Goal: Information Seeking & Learning: Learn about a topic

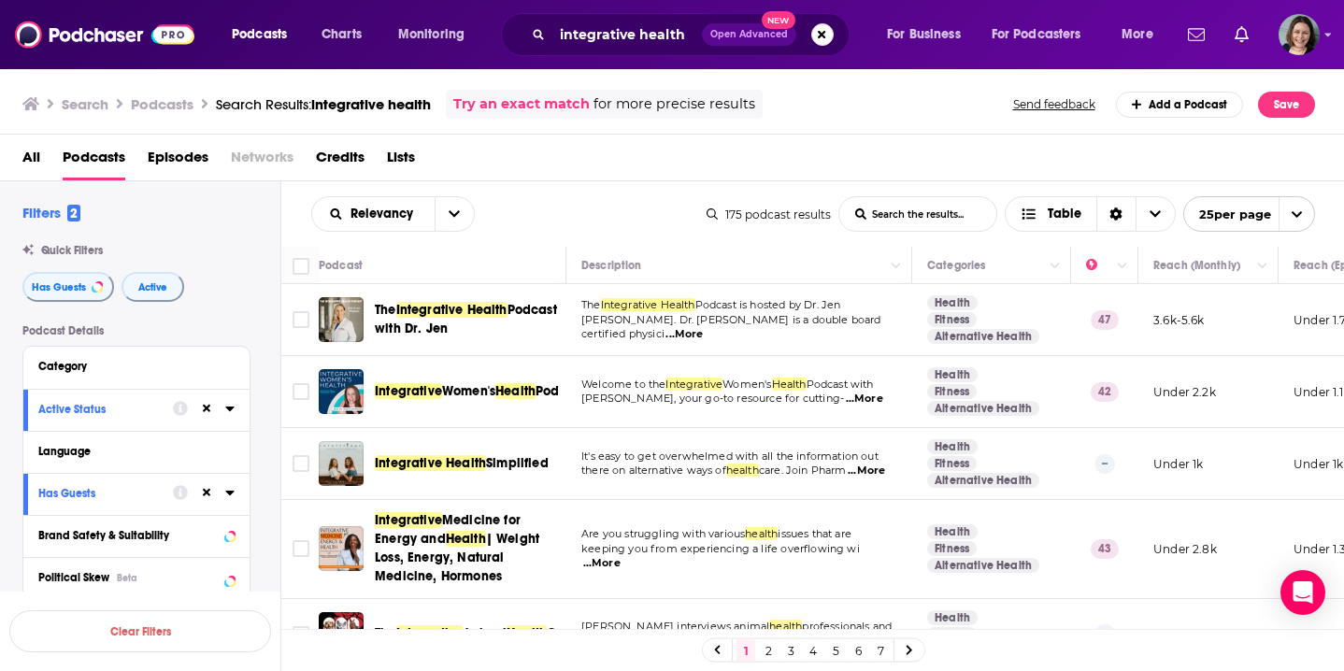
scroll to position [523, 0]
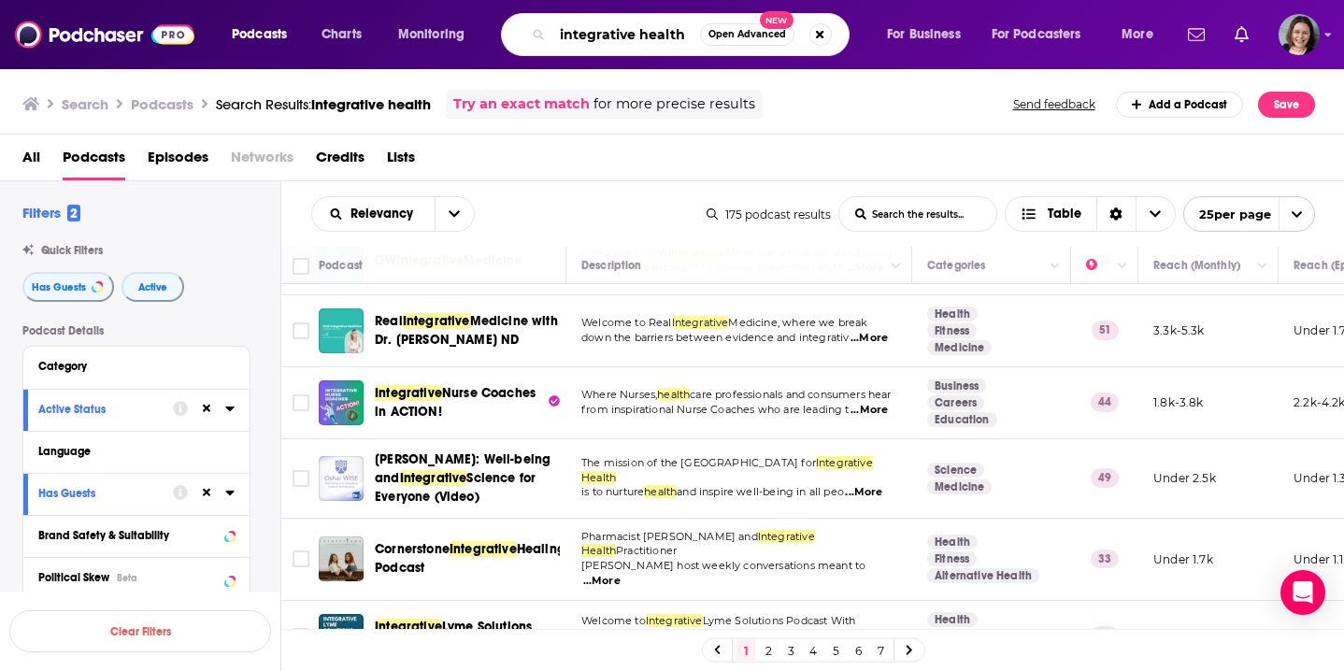
drag, startPoint x: 689, startPoint y: 39, endPoint x: 539, endPoint y: 36, distance: 149.6
click at [539, 36] on div "integrative health Open Advanced New" at bounding box center [675, 34] width 349 height 43
type input "the tranquil mind"
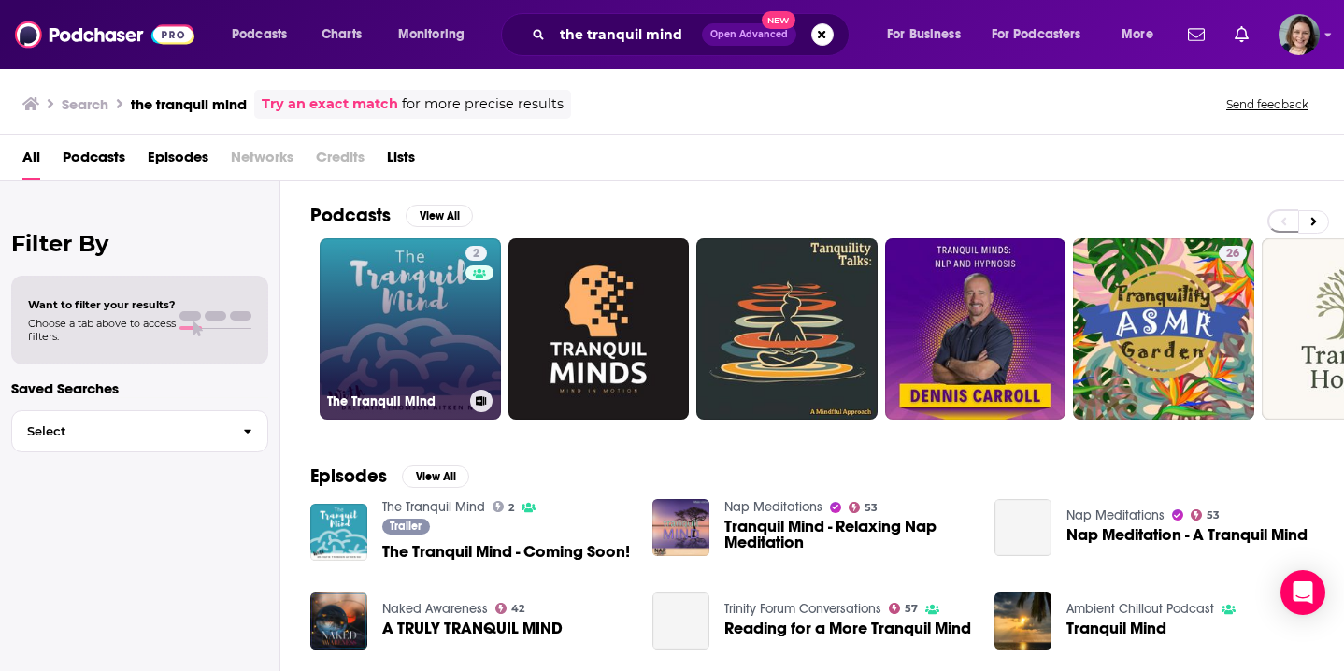
click at [399, 331] on link "2 The Tranquil Mind" at bounding box center [410, 328] width 181 height 181
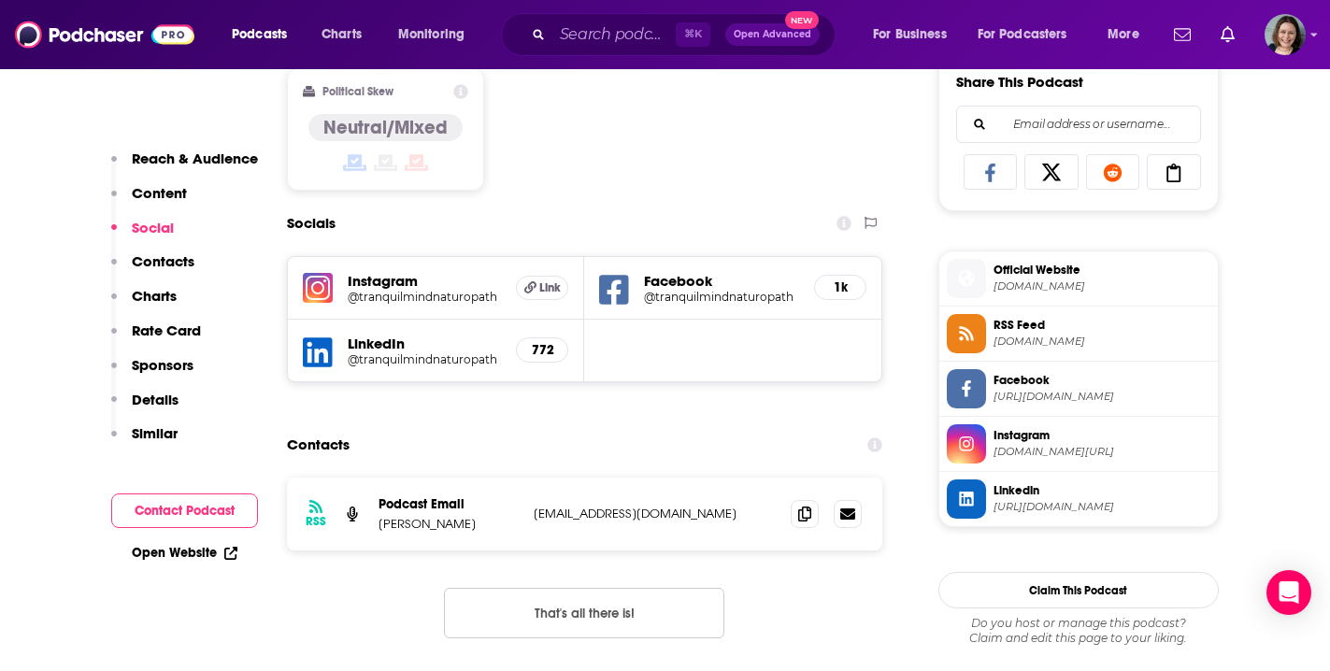
scroll to position [1200, 0]
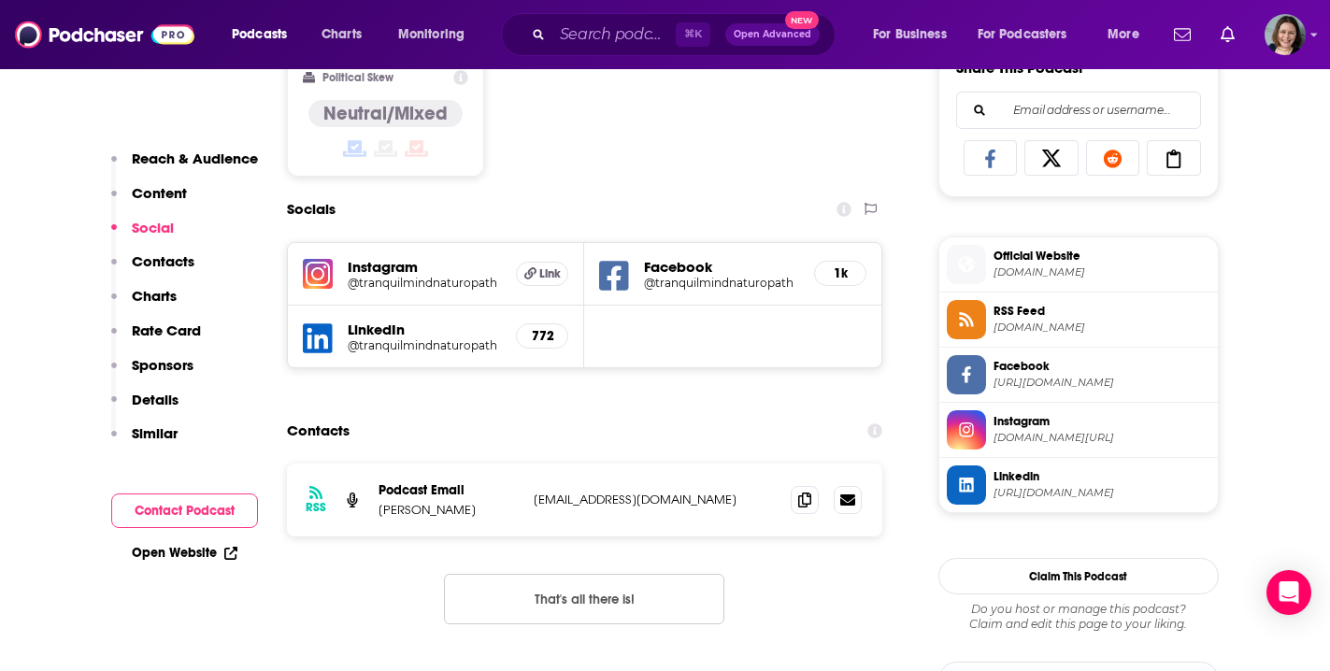
click at [426, 279] on h5 "@tranquilmindnaturopath" at bounding box center [425, 283] width 154 height 14
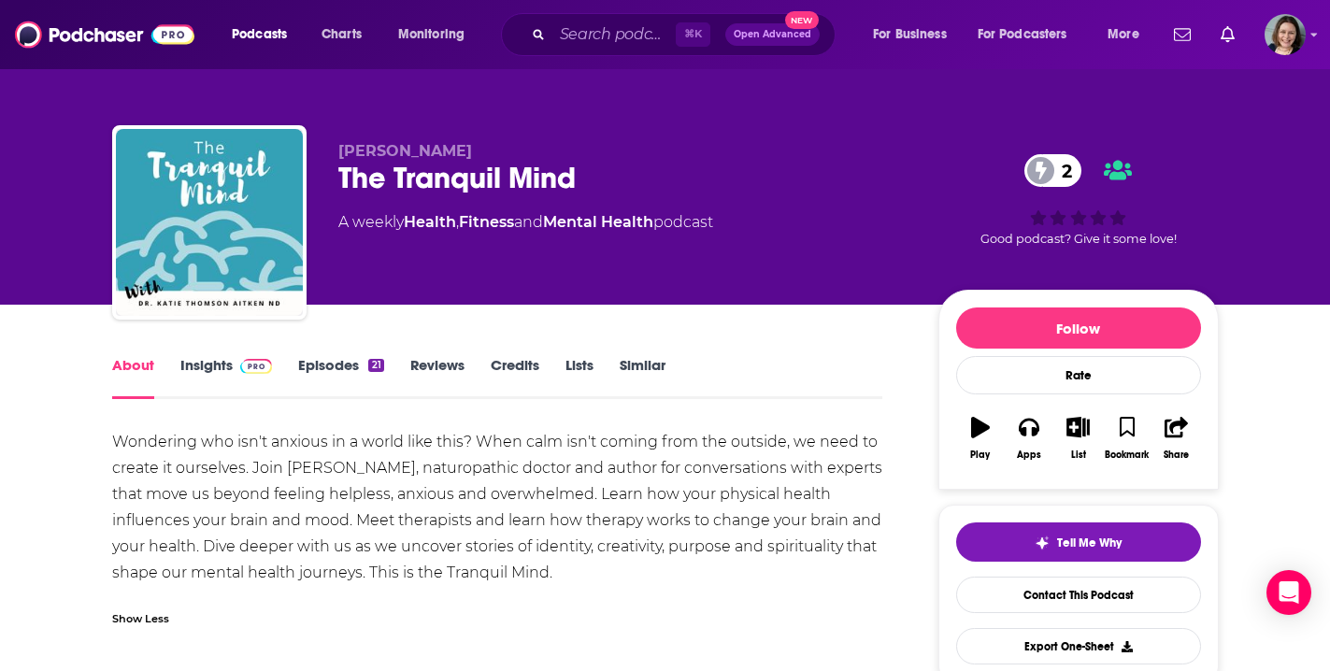
click at [220, 369] on link "Insights" at bounding box center [226, 377] width 93 height 43
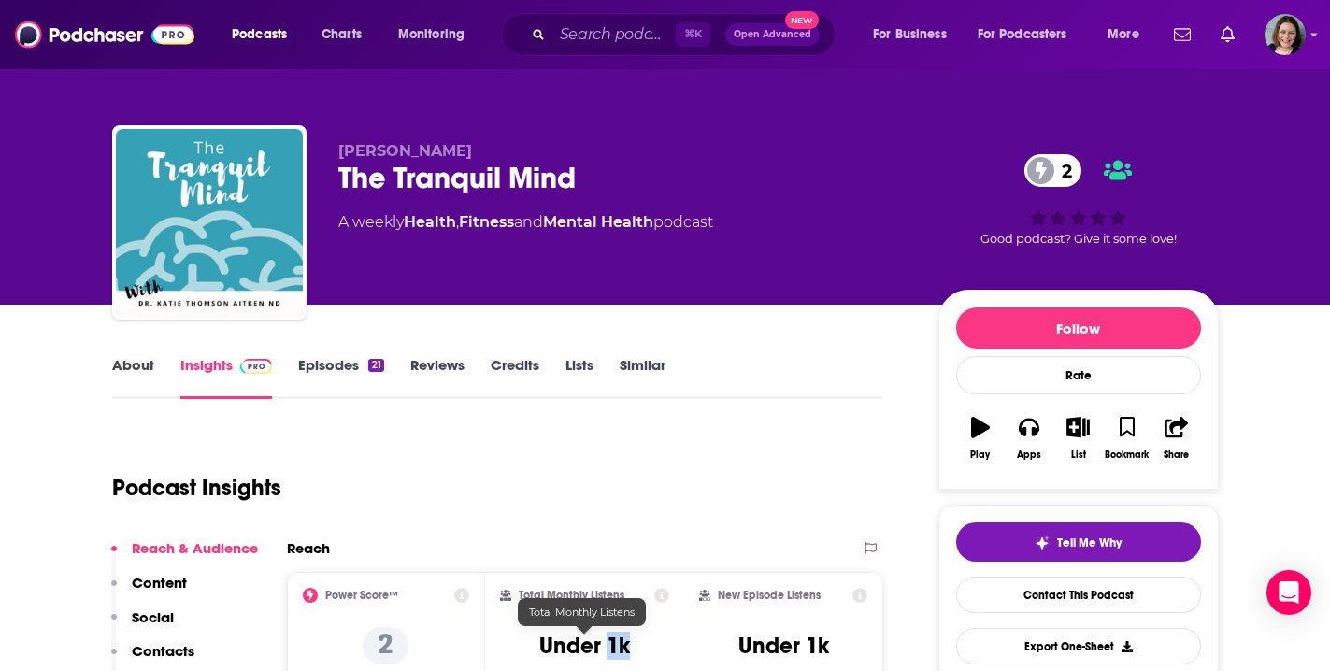
drag, startPoint x: 610, startPoint y: 643, endPoint x: 633, endPoint y: 642, distance: 22.5
click at [635, 643] on div "Total Monthly Listens Under 1k" at bounding box center [584, 631] width 169 height 86
copy h3 "1k"
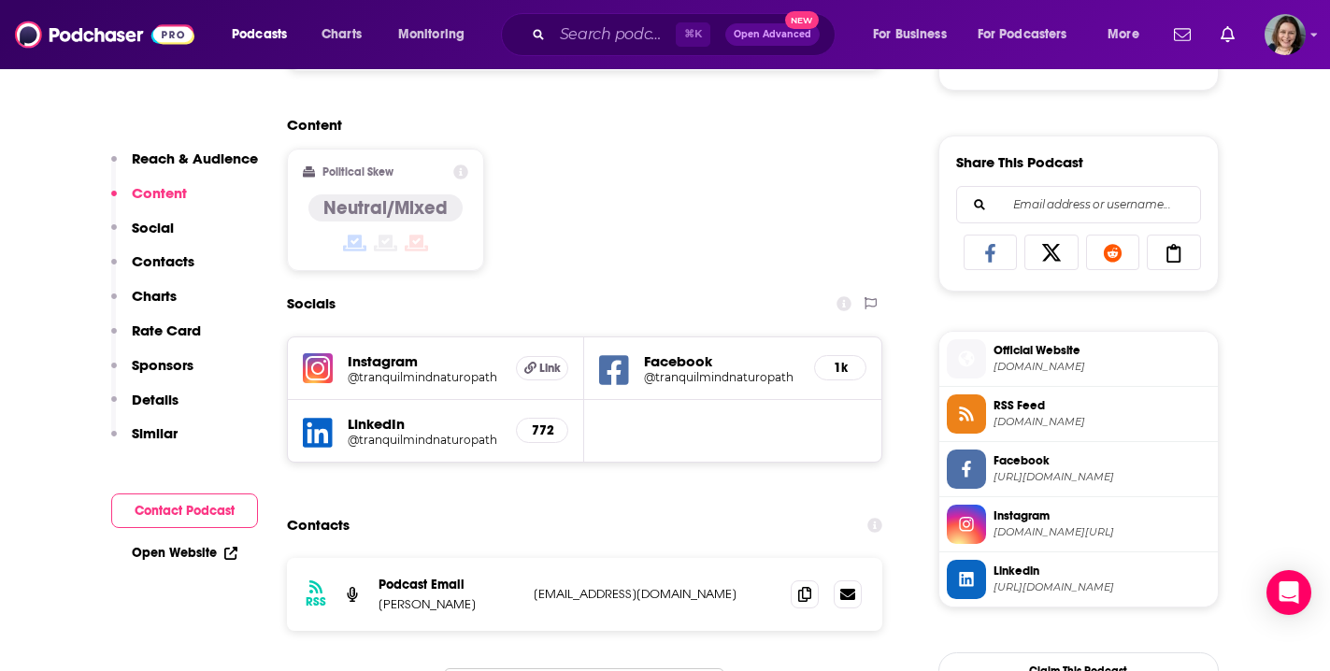
scroll to position [1146, 0]
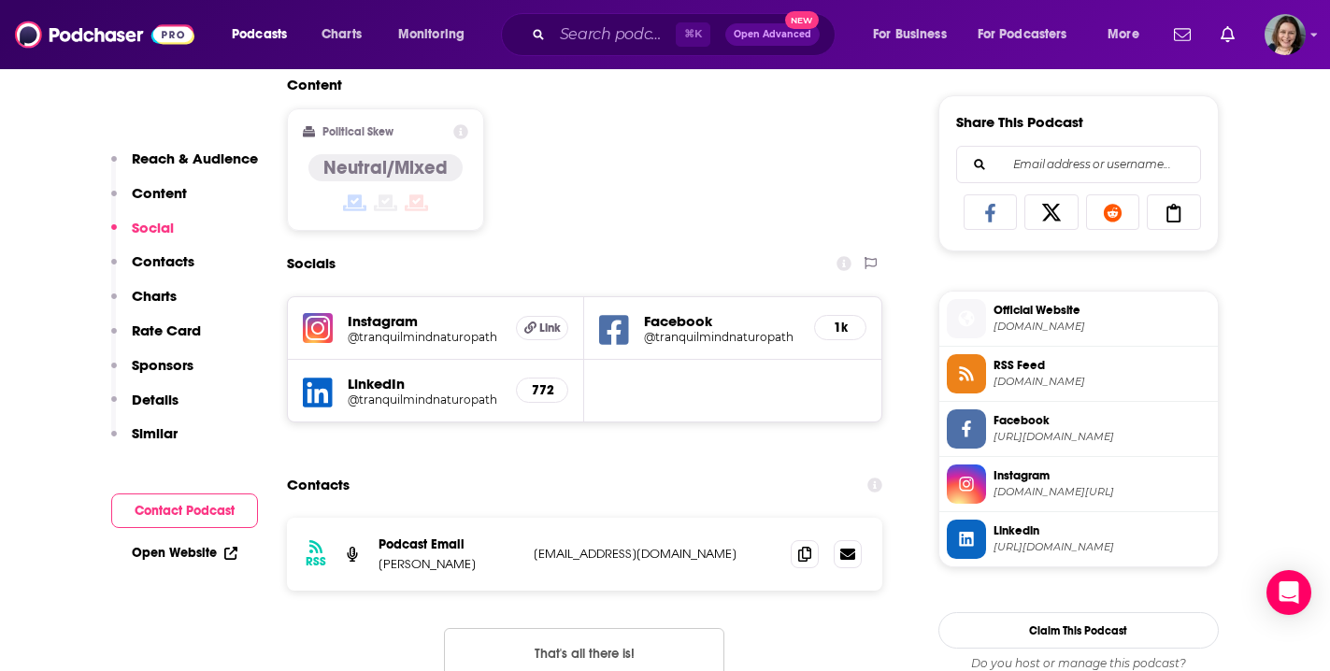
click at [423, 332] on h5 "@tranquilmindnaturopath" at bounding box center [425, 337] width 154 height 14
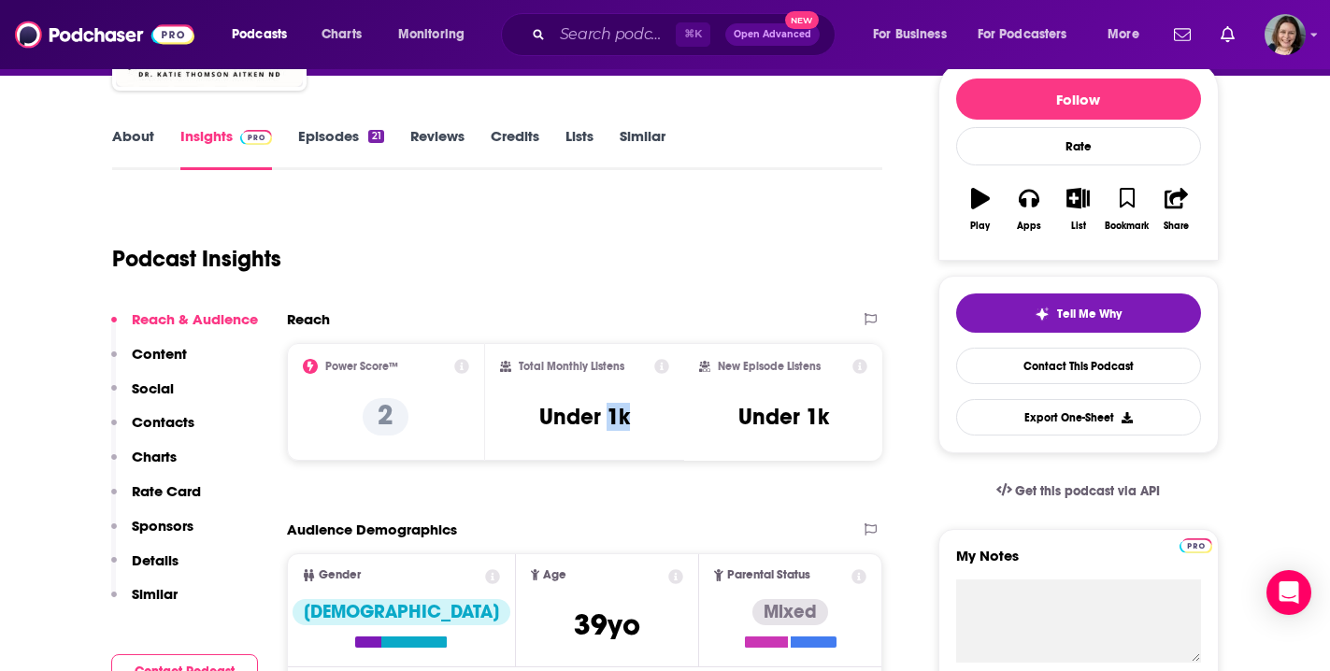
scroll to position [176, 0]
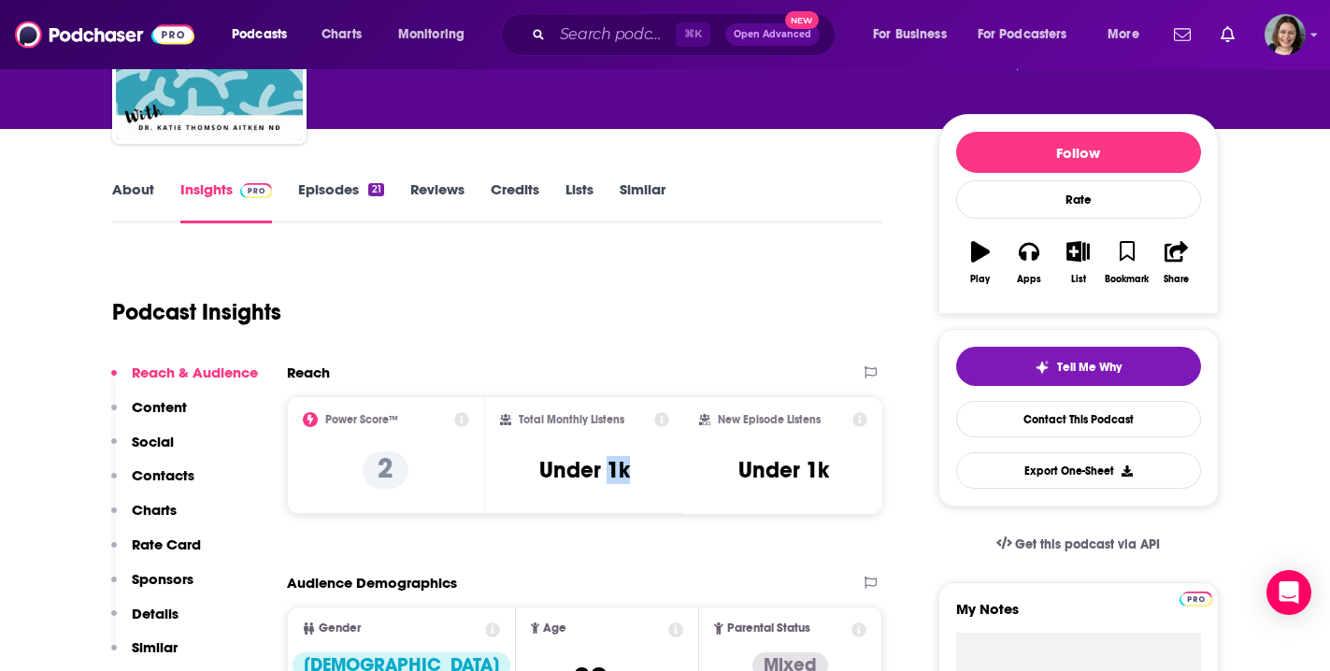
click at [325, 189] on link "Episodes 21" at bounding box center [340, 201] width 85 height 43
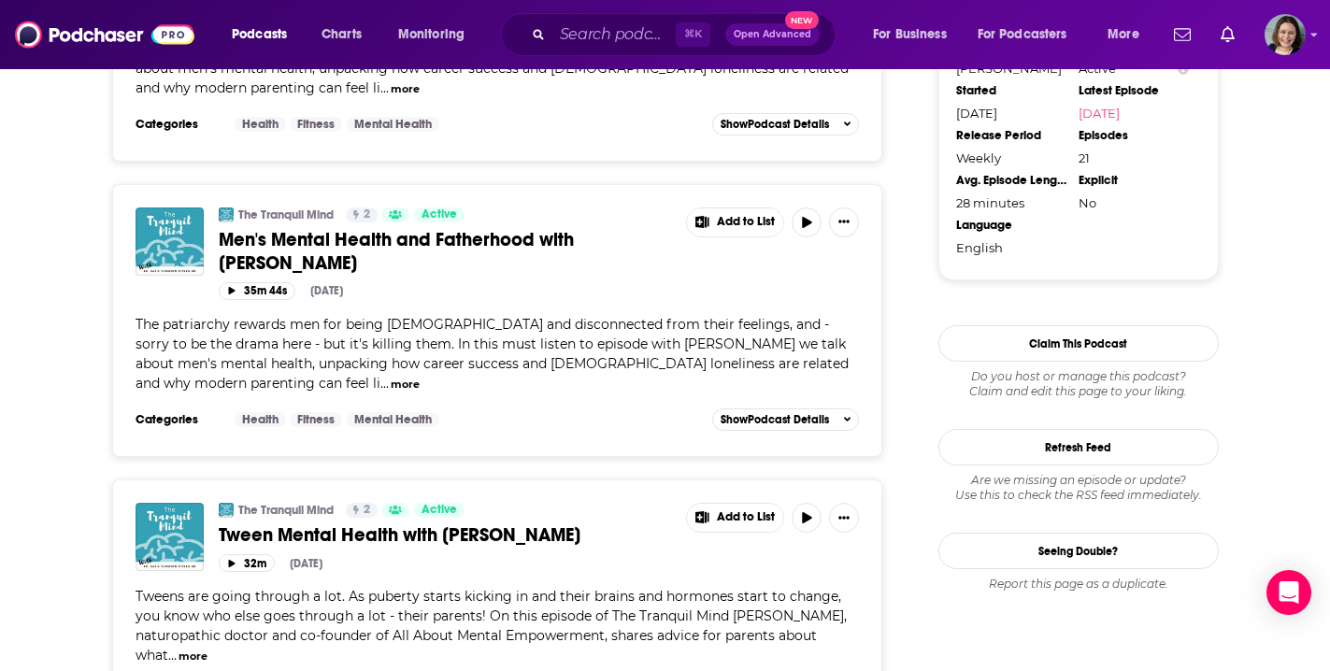
scroll to position [1787, 0]
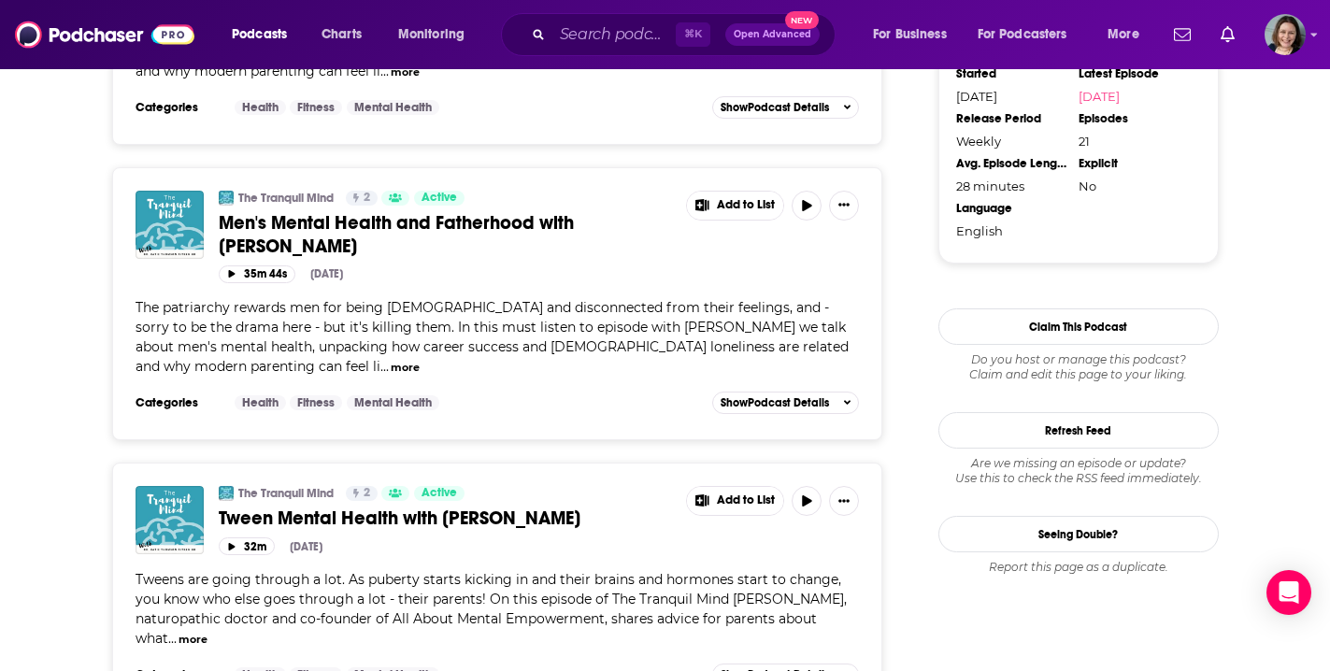
click at [501, 507] on span "Tween Mental Health with [PERSON_NAME]" at bounding box center [400, 518] width 362 height 23
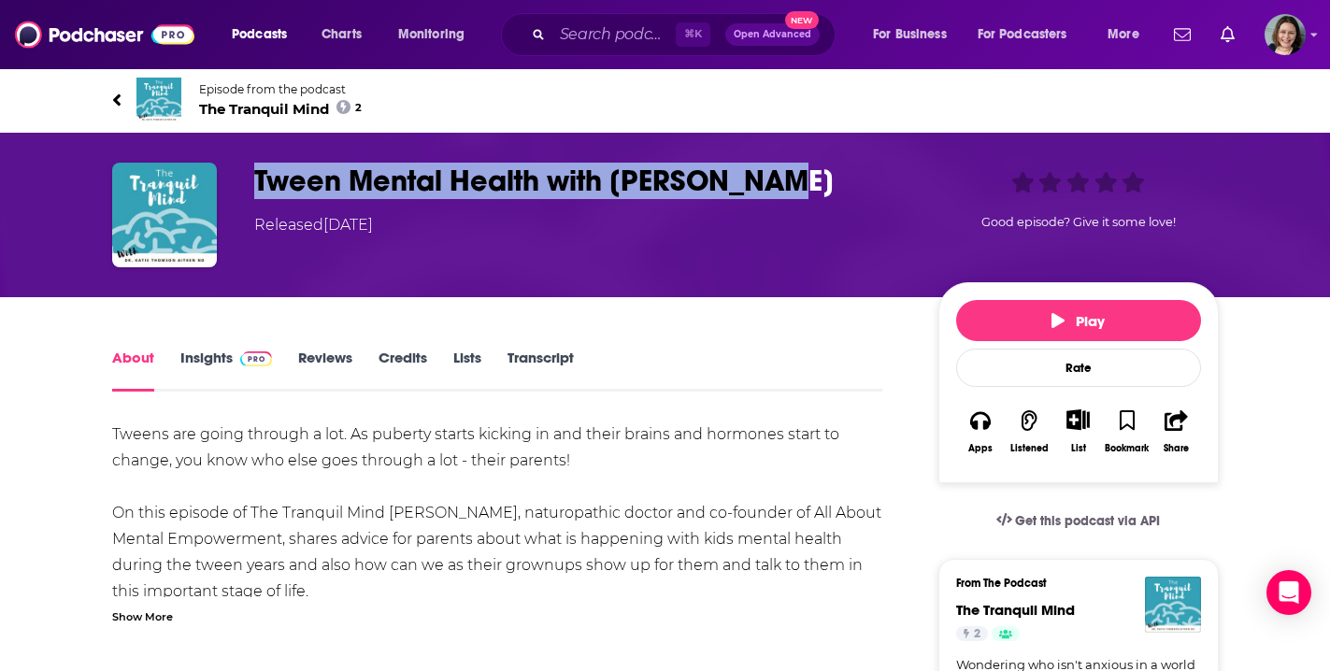
drag, startPoint x: 257, startPoint y: 179, endPoint x: 784, endPoint y: 182, distance: 527.2
click at [784, 182] on h1 "Tween Mental Health with [PERSON_NAME]" at bounding box center [581, 181] width 654 height 36
copy h1 "Tween Mental Health with [PERSON_NAME]"
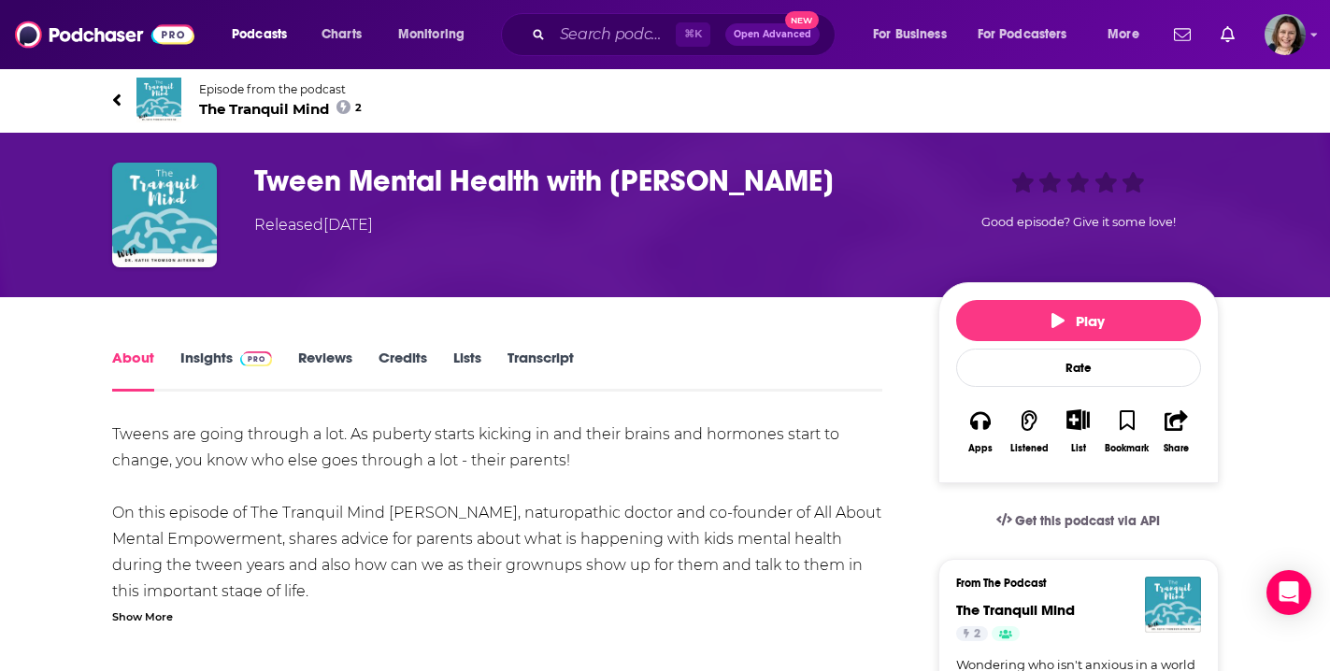
click at [153, 612] on div "Show More" at bounding box center [142, 616] width 61 height 18
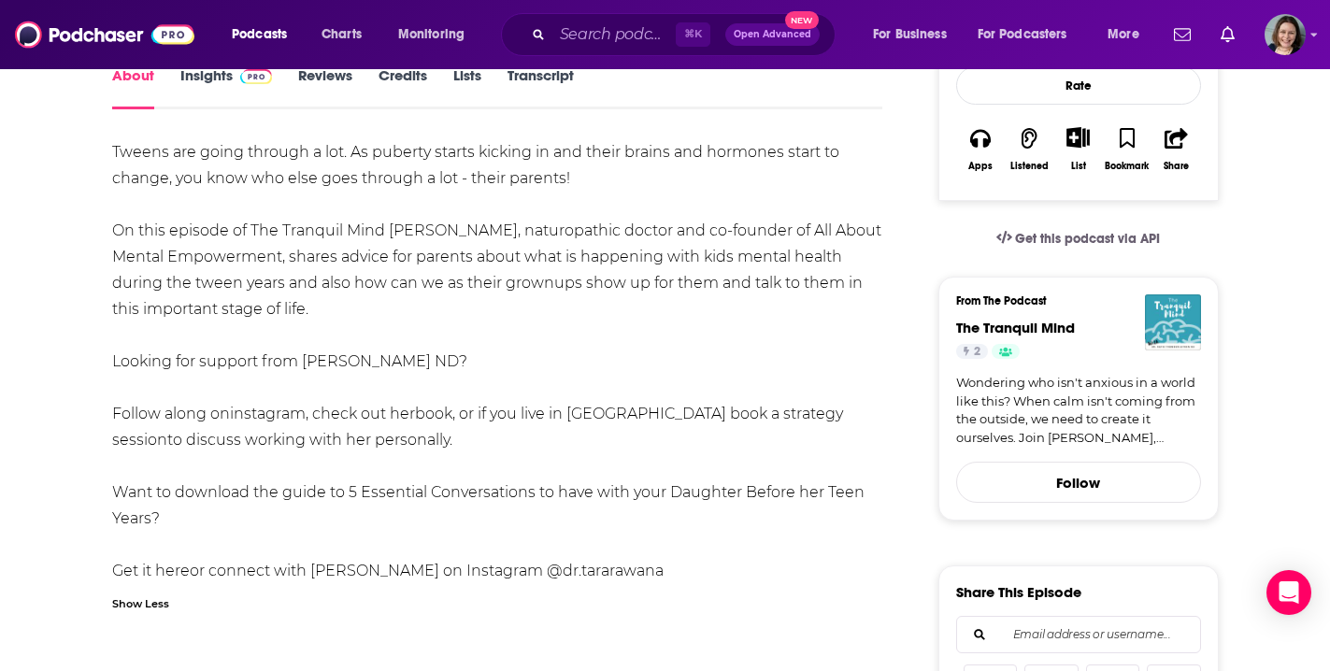
scroll to position [284, 0]
click at [608, 36] on input "Search podcasts, credits, & more..." at bounding box center [613, 35] width 123 height 30
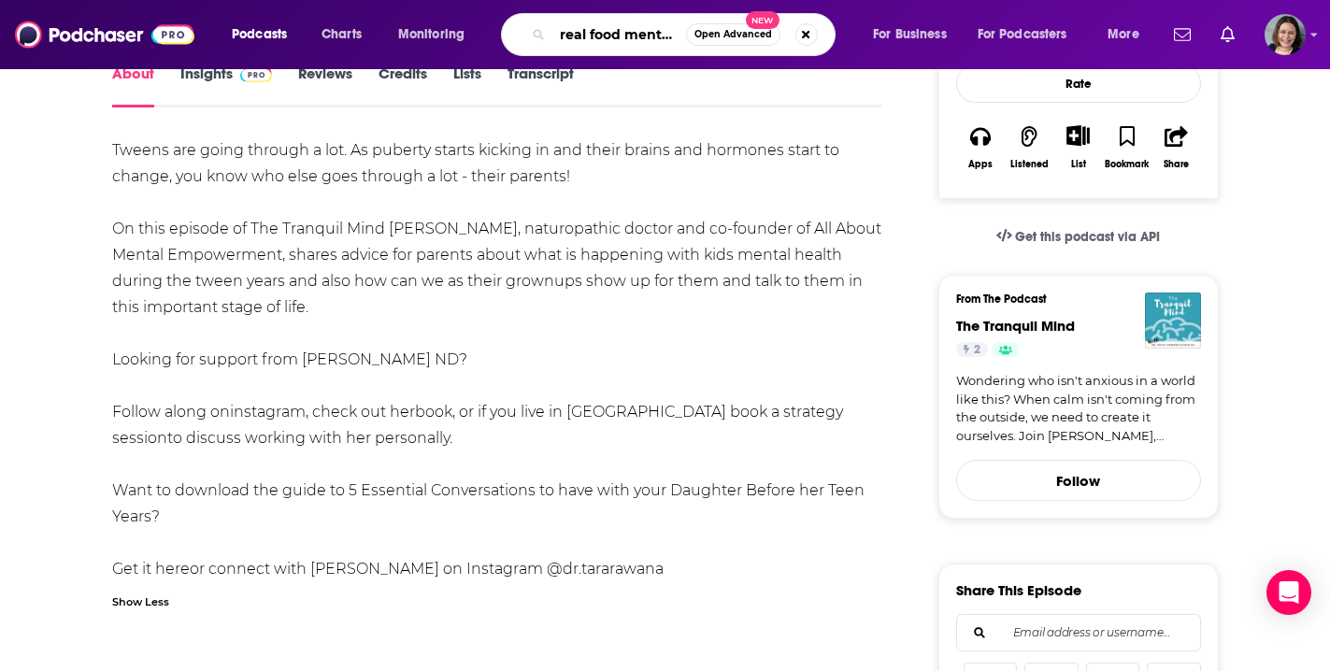
type input "real food mental health"
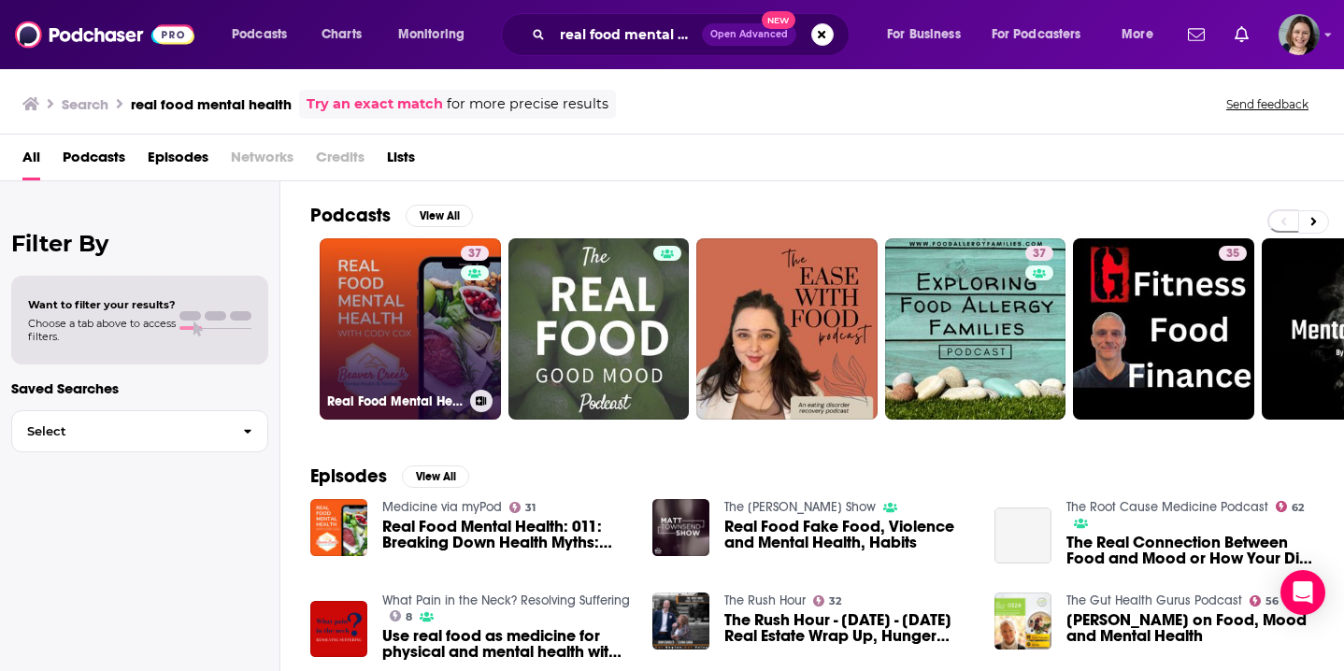
click at [430, 359] on link "37 Real Food Mental Health" at bounding box center [410, 328] width 181 height 181
